Goal: Find specific page/section: Find specific page/section

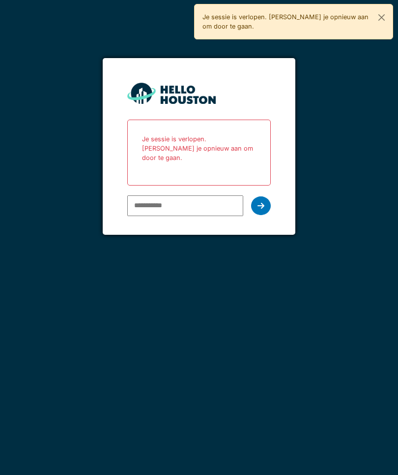
click at [145, 195] on input "email" at bounding box center [185, 205] width 116 height 21
type input "**********"
click at [261, 202] on icon at bounding box center [261, 206] width 7 height 8
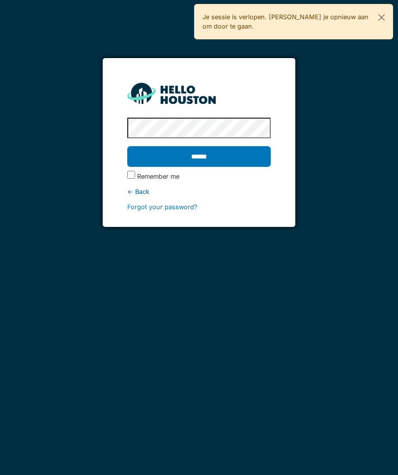
click at [153, 159] on input "******" at bounding box center [199, 156] width 144 height 21
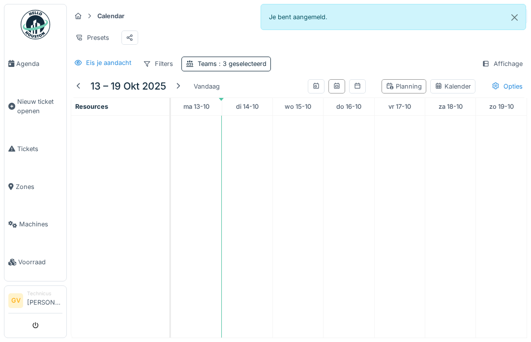
click at [31, 74] on link "Agenda" at bounding box center [35, 64] width 62 height 38
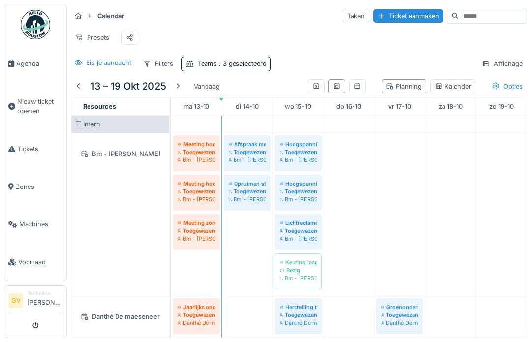
click at [154, 69] on div "Filters" at bounding box center [158, 64] width 39 height 14
click at [356, 85] on icon at bounding box center [357, 86] width 5 height 6
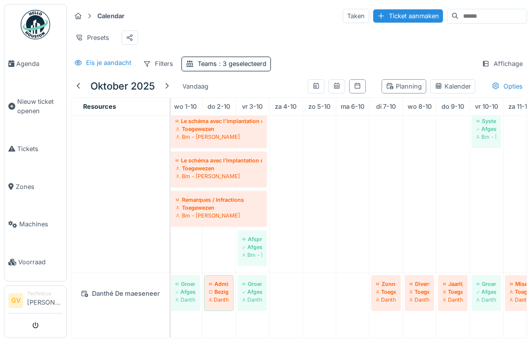
click at [345, 83] on div at bounding box center [337, 86] width 17 height 14
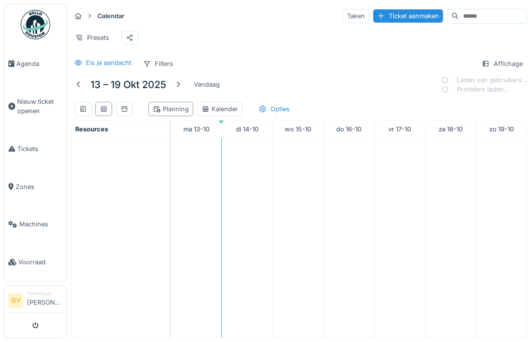
click at [347, 84] on div "13 – 19 okt 2025 Vandaag Laden van gebruikers… Providers laden… Planning Kalend…" at bounding box center [299, 97] width 457 height 45
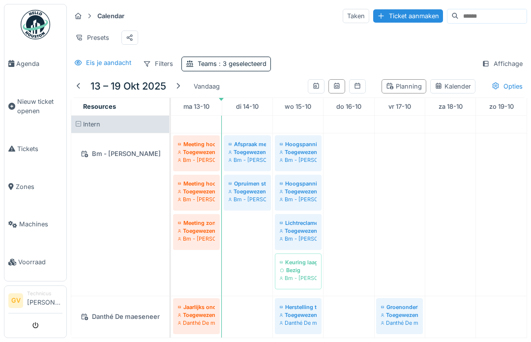
click at [458, 86] on div "Kalender" at bounding box center [453, 86] width 36 height 9
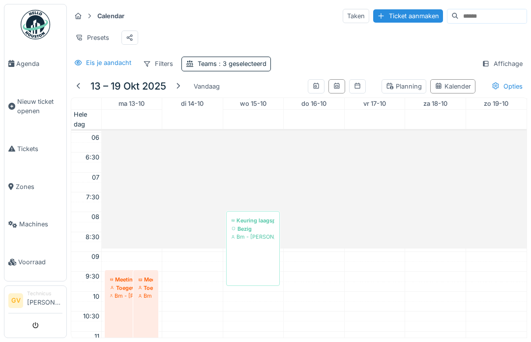
click at [453, 88] on div "Kalender" at bounding box center [453, 86] width 36 height 9
click at [457, 91] on div "Kalender" at bounding box center [452, 86] width 45 height 14
click at [404, 91] on div "Planning" at bounding box center [404, 86] width 45 height 14
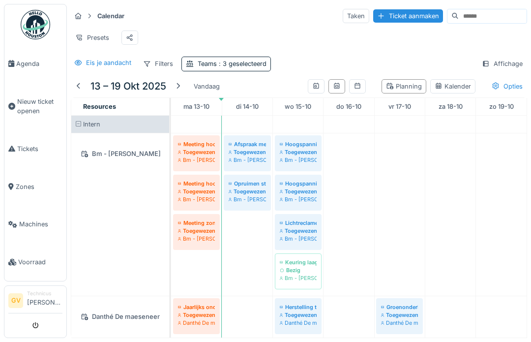
click at [508, 87] on div "Opties" at bounding box center [508, 86] width 40 height 14
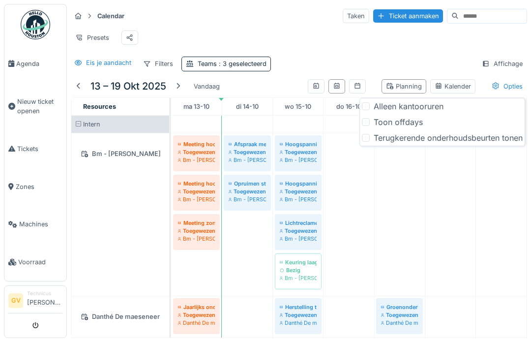
click at [368, 123] on div at bounding box center [366, 122] width 8 height 8
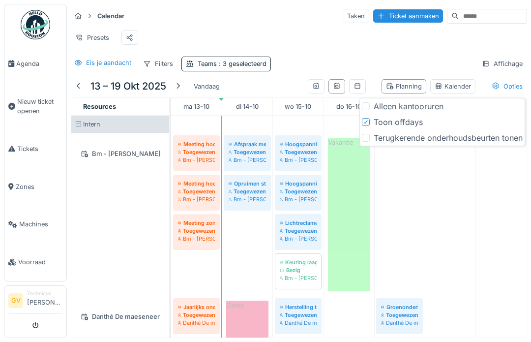
click at [367, 140] on div at bounding box center [366, 138] width 8 height 8
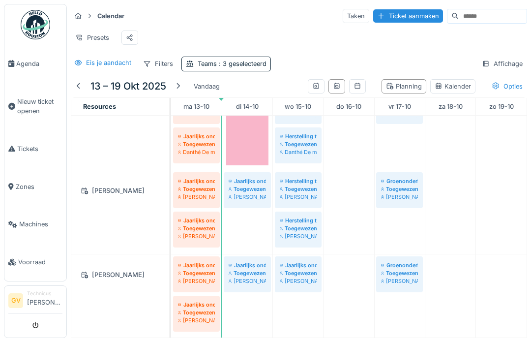
click at [345, 309] on td at bounding box center [349, 122] width 51 height 432
click at [313, 91] on div at bounding box center [316, 86] width 17 height 14
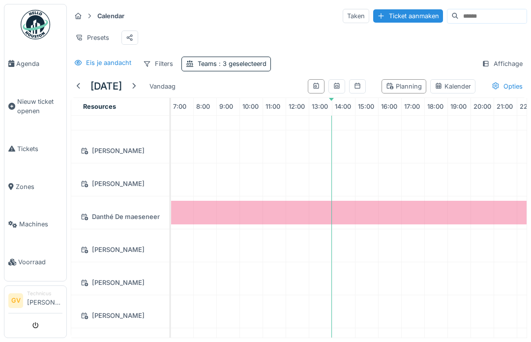
scroll to position [144, 0]
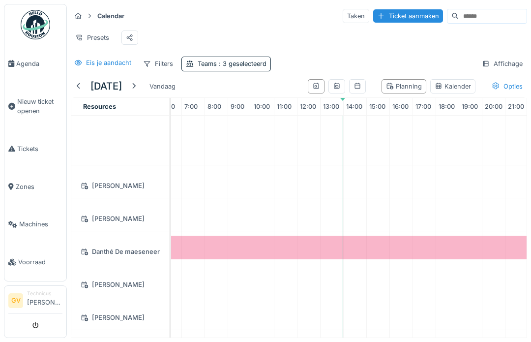
click at [333, 85] on div at bounding box center [337, 86] width 17 height 14
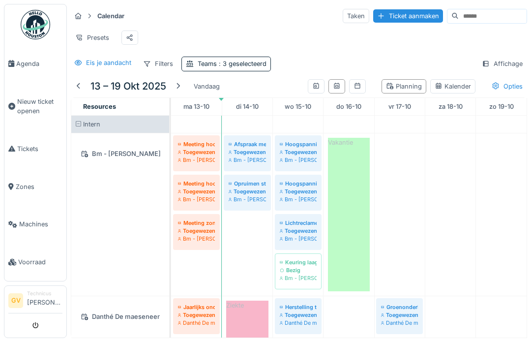
click at [245, 106] on link "di 14-10" at bounding box center [248, 106] width 28 height 13
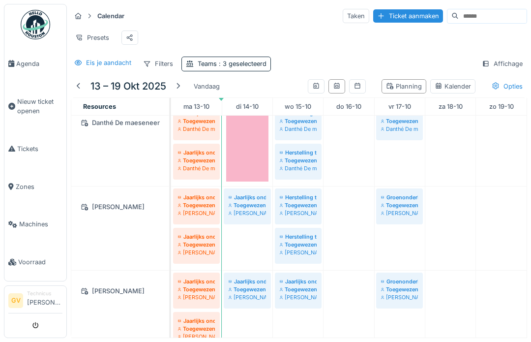
click at [160, 64] on div "Filters" at bounding box center [158, 64] width 39 height 14
click at [335, 312] on td at bounding box center [349, 138] width 51 height 432
click at [401, 92] on div "Planning" at bounding box center [404, 86] width 45 height 14
click at [495, 60] on div "Affichage" at bounding box center [503, 64] width 50 height 14
click at [316, 43] on div "Presets" at bounding box center [299, 38] width 457 height 22
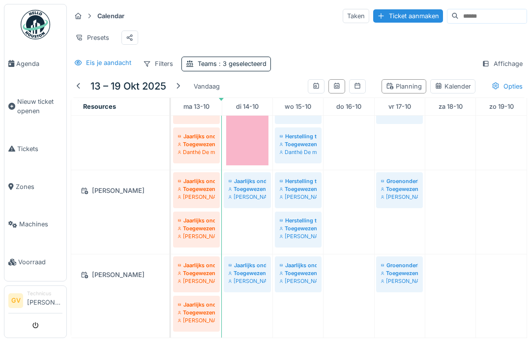
click at [179, 86] on div at bounding box center [178, 86] width 8 height 9
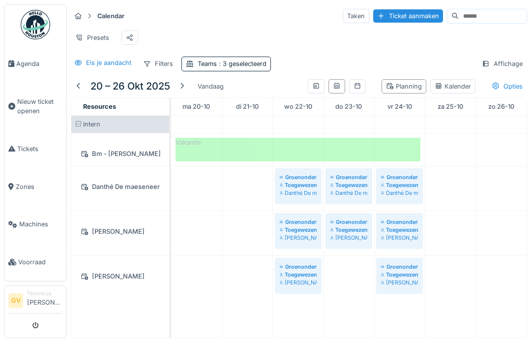
click at [482, 249] on td at bounding box center [501, 227] width 51 height 222
